Goal: Find specific page/section: Find specific page/section

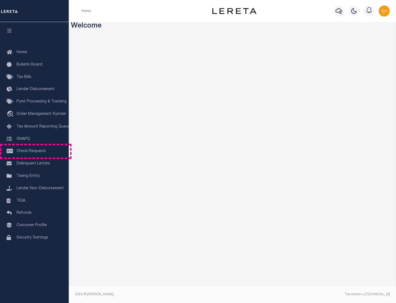
click at [34, 151] on span "Check Requests" at bounding box center [31, 151] width 29 height 4
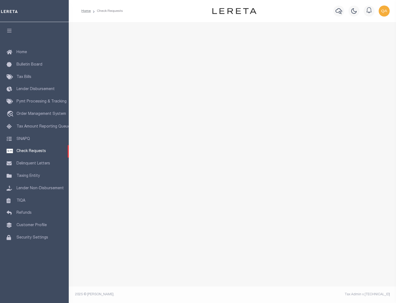
select select "50"
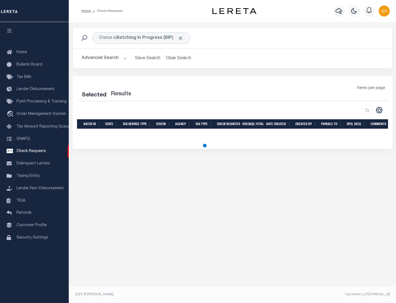
select select "50"
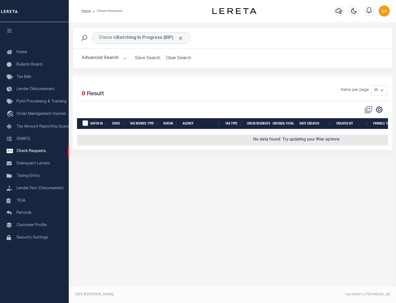
click at [181, 38] on span "Click to Remove" at bounding box center [181, 38] width 6 height 6
